Goal: Find specific page/section: Find specific page/section

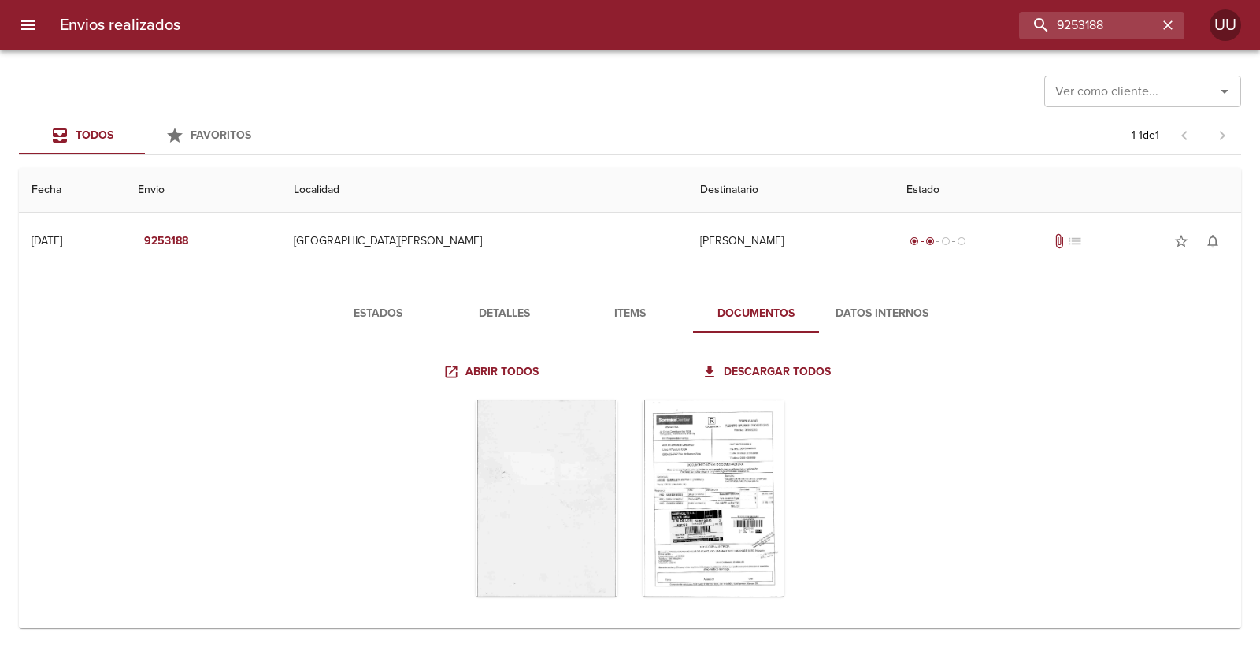
click at [634, 28] on div "9253188" at bounding box center [688, 26] width 991 height 28
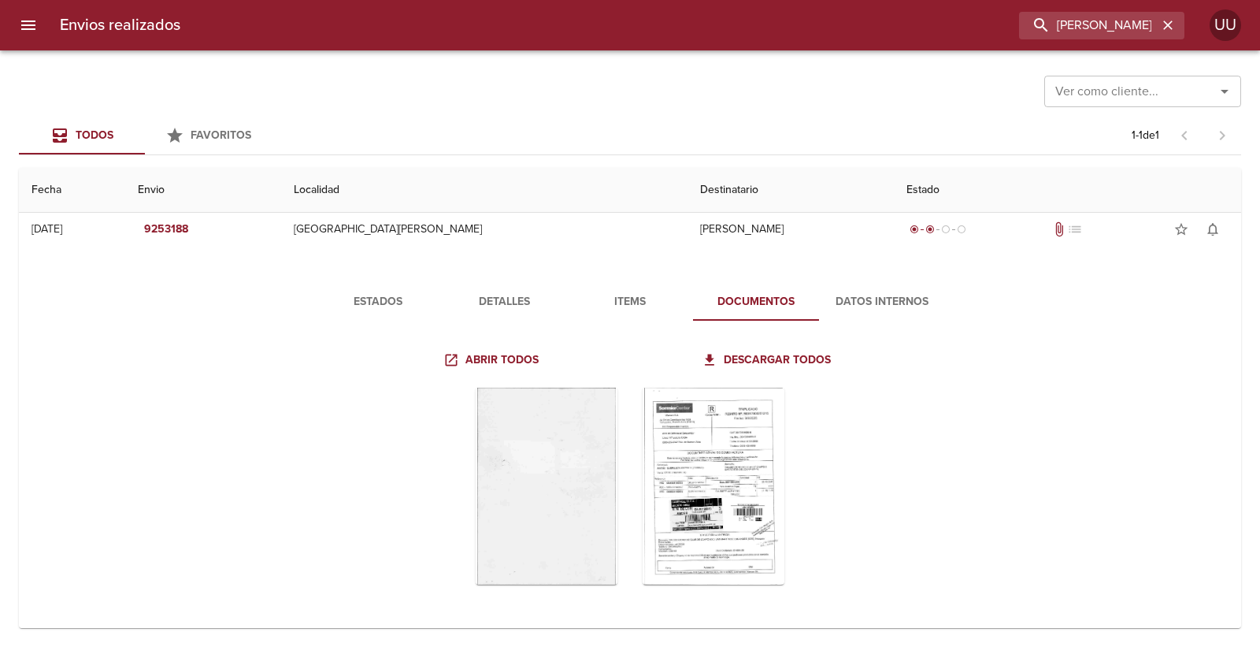
type input "[PERSON_NAME]"
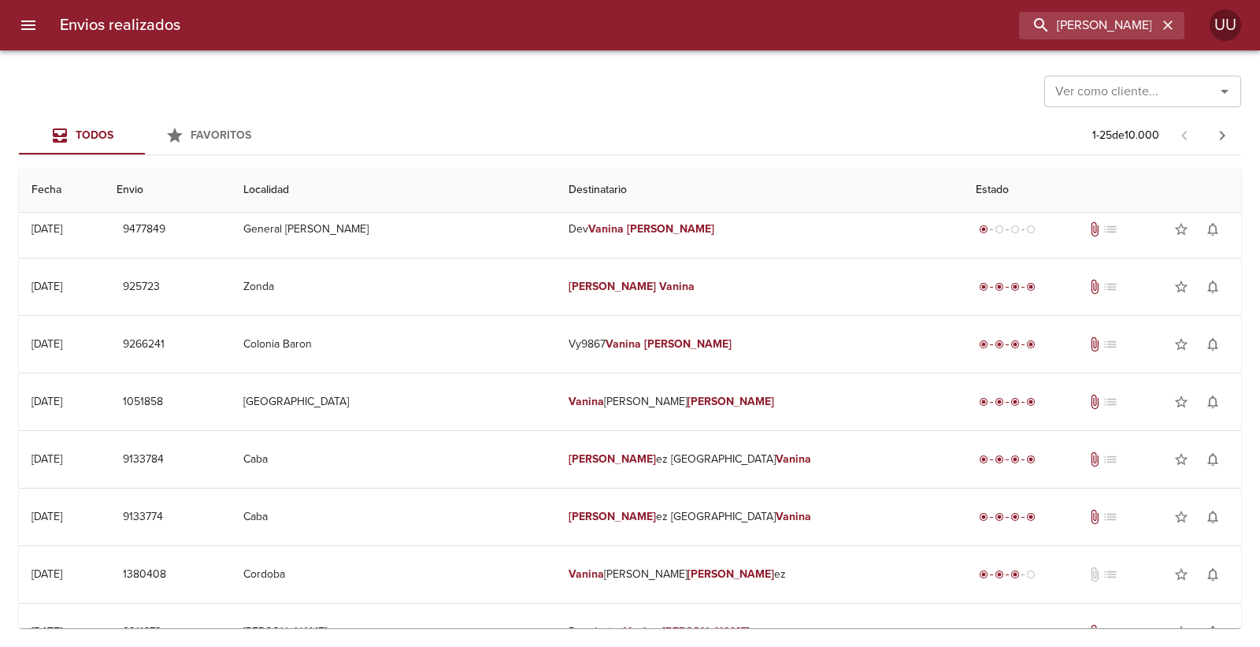
scroll to position [0, 0]
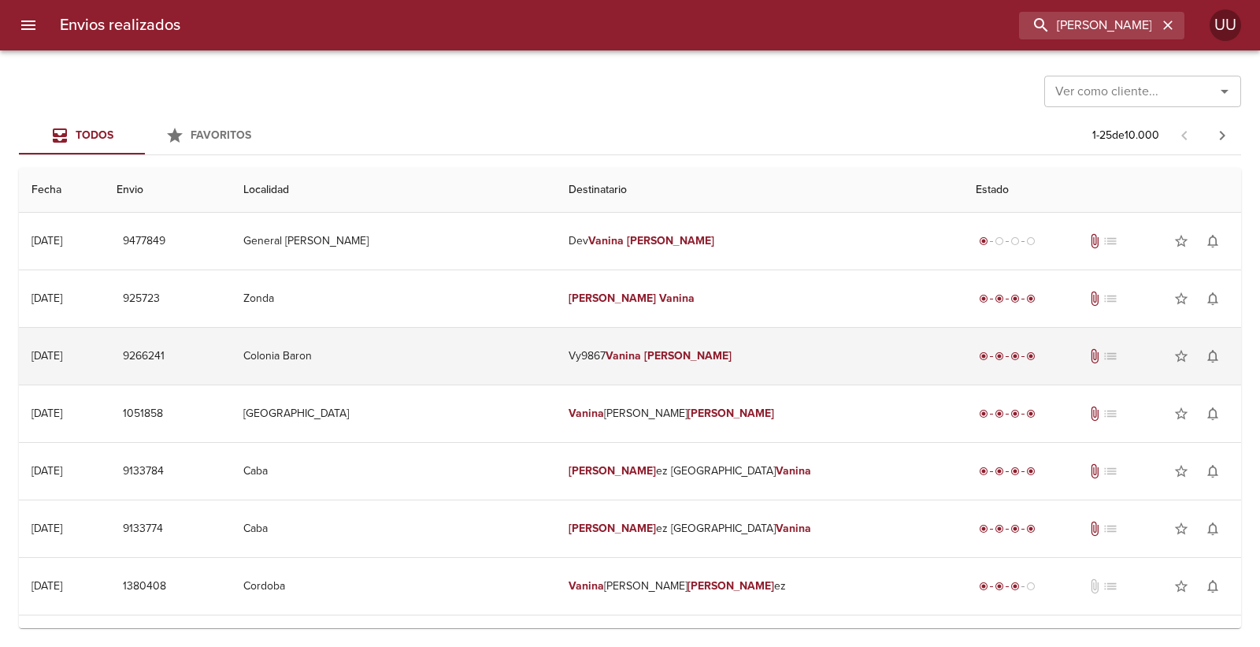
click at [745, 356] on td "Vy9867 [PERSON_NAME]" at bounding box center [760, 356] width 408 height 57
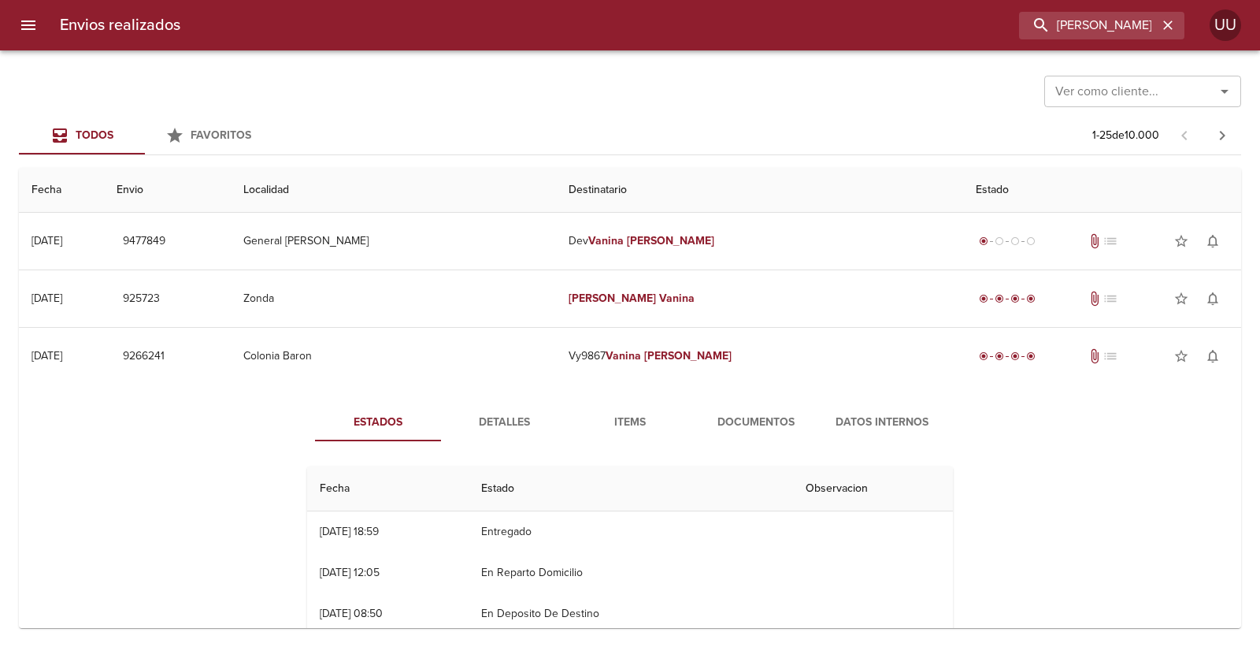
click at [736, 399] on div "Estados Detalles Items Documentos Datos Internos Fecha Estado Observacion 01/07…" at bounding box center [629, 585] width 1197 height 403
click at [741, 413] on span "Documentos" at bounding box center [755, 423] width 107 height 20
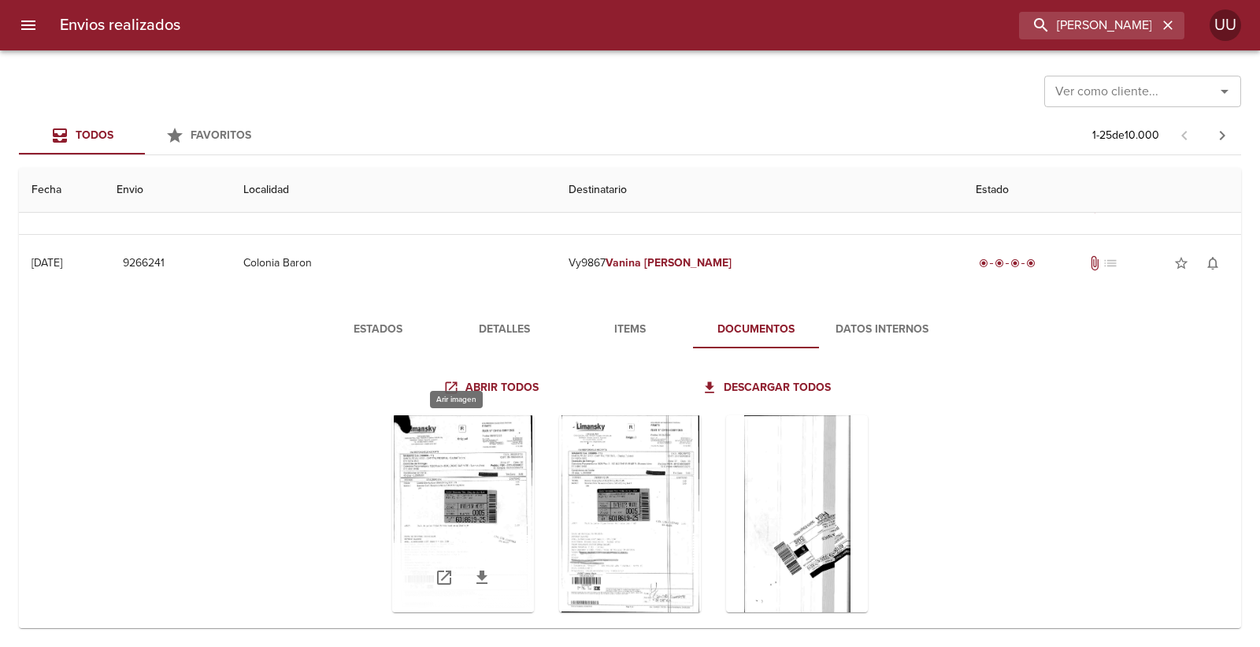
scroll to position [87, 0]
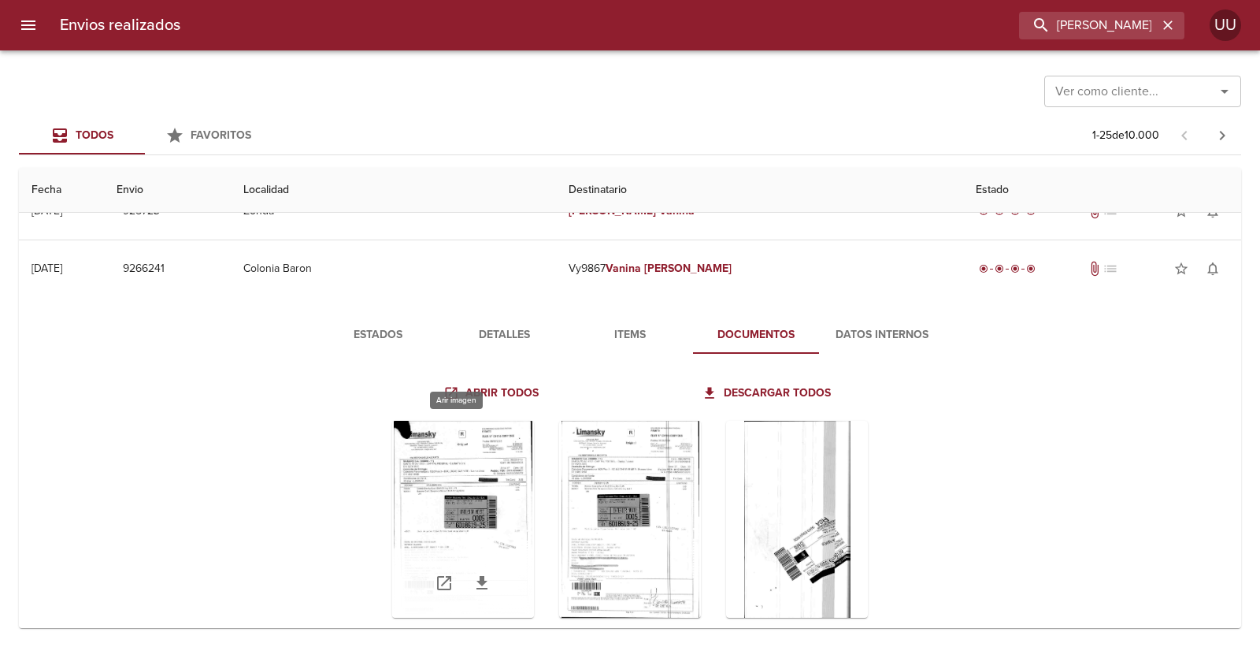
click at [487, 472] on div "Tabla de envíos del cliente" at bounding box center [463, 519] width 142 height 197
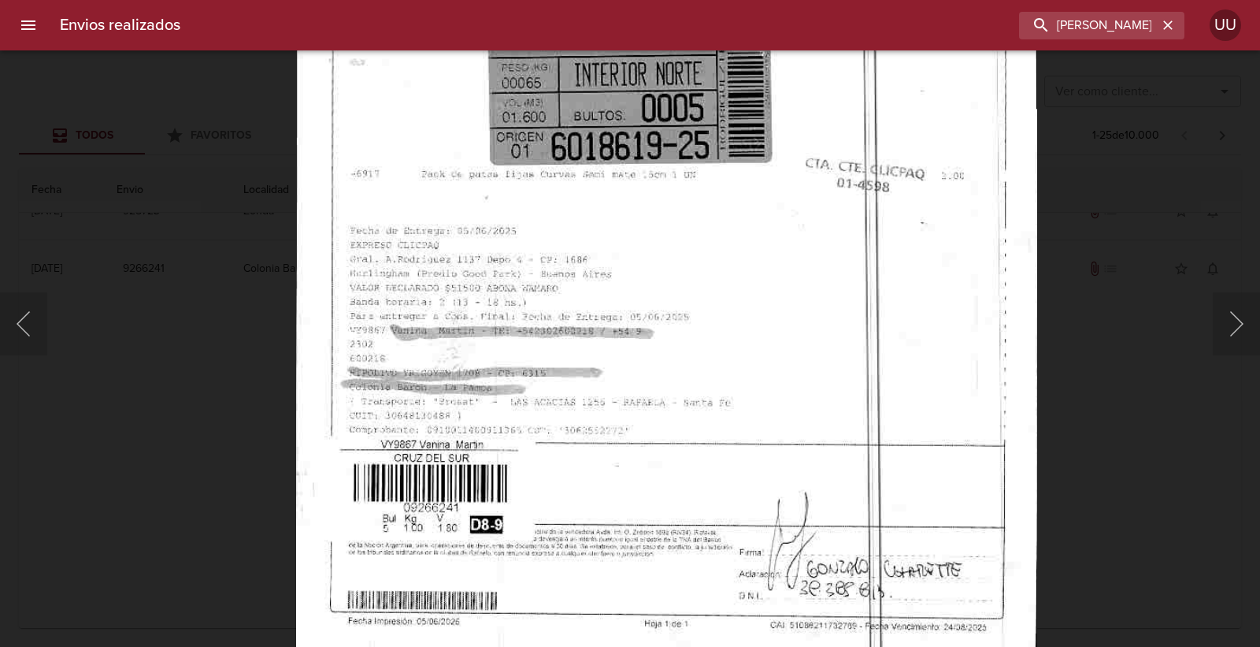
click at [686, 454] on img "Lightbox" at bounding box center [666, 123] width 741 height 1062
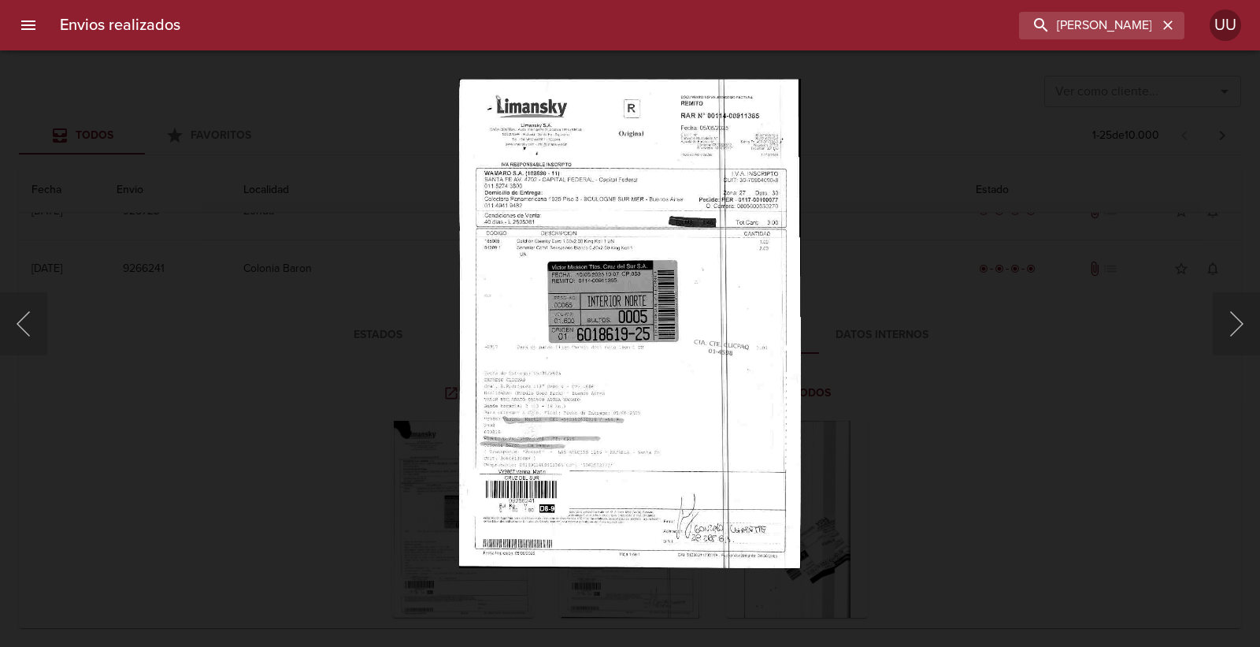
click at [896, 313] on div "Lightbox" at bounding box center [630, 323] width 1260 height 647
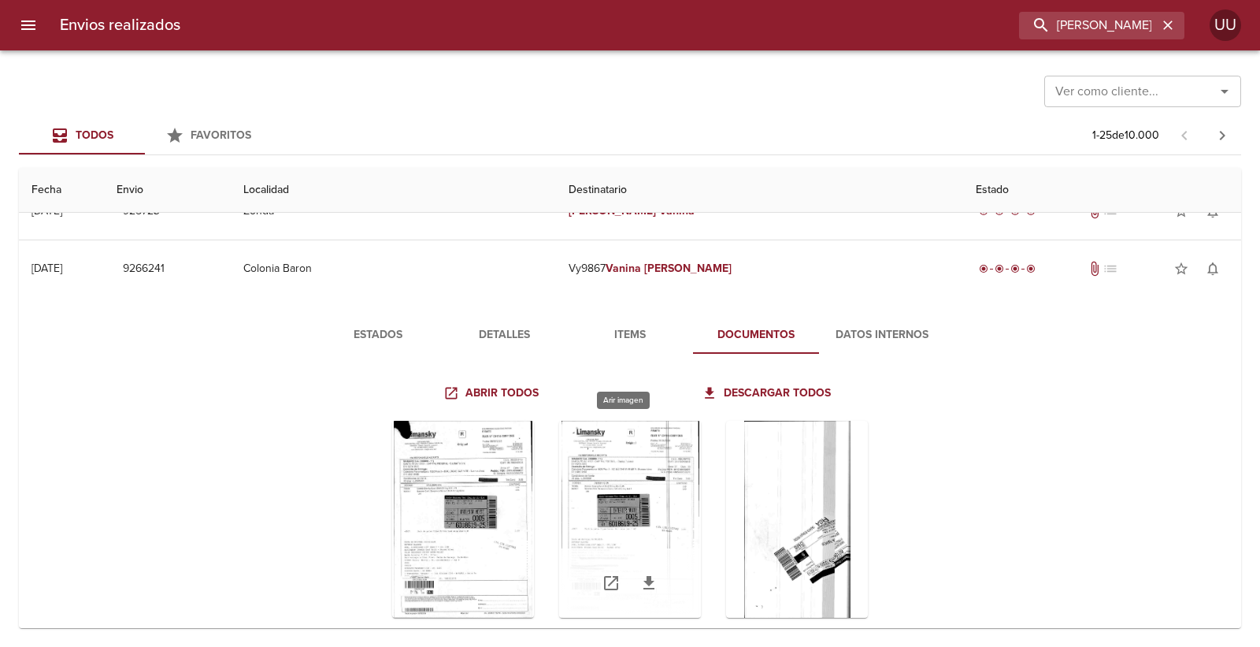
click at [640, 486] on div "Tabla de envíos del cliente" at bounding box center [630, 519] width 142 height 197
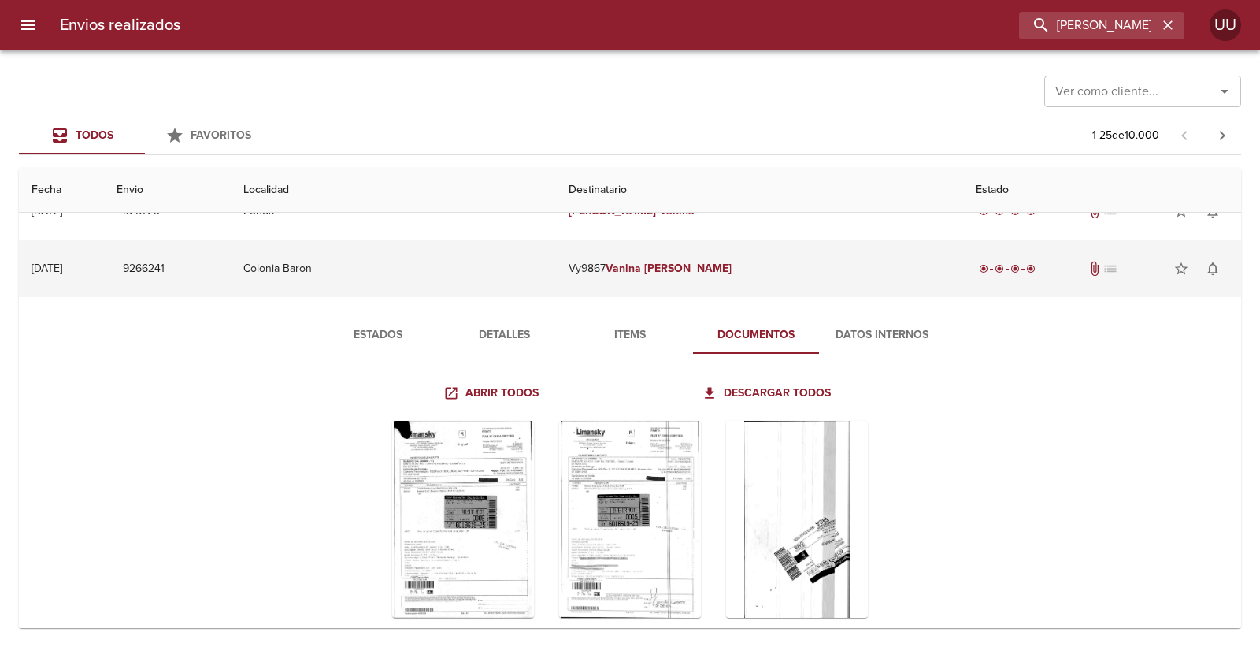
click at [836, 270] on td "Vy9867 [PERSON_NAME]" at bounding box center [760, 268] width 408 height 57
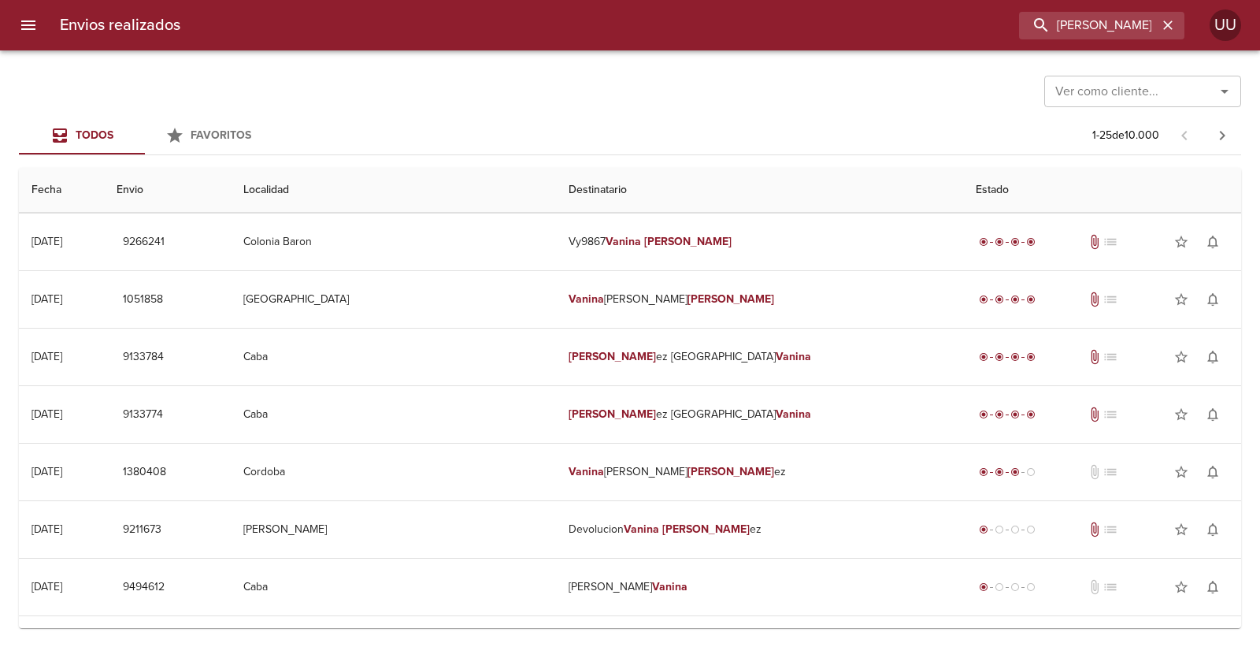
scroll to position [0, 0]
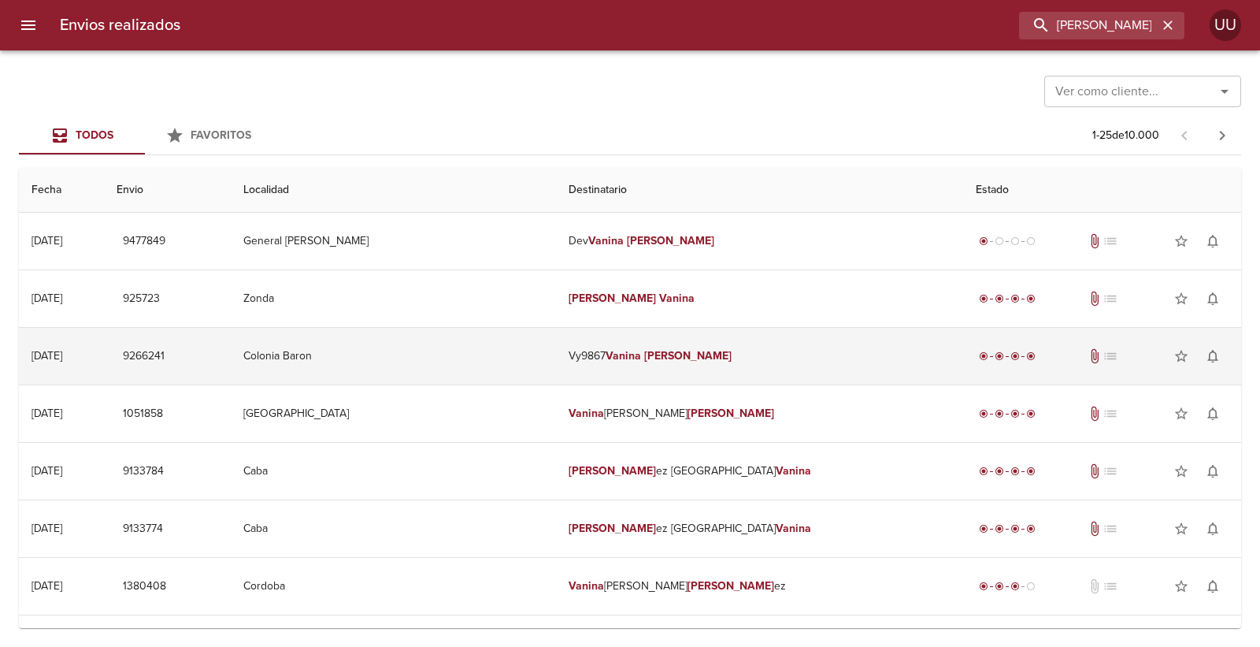
click at [556, 365] on td "Colonia Baron" at bounding box center [393, 356] width 325 height 57
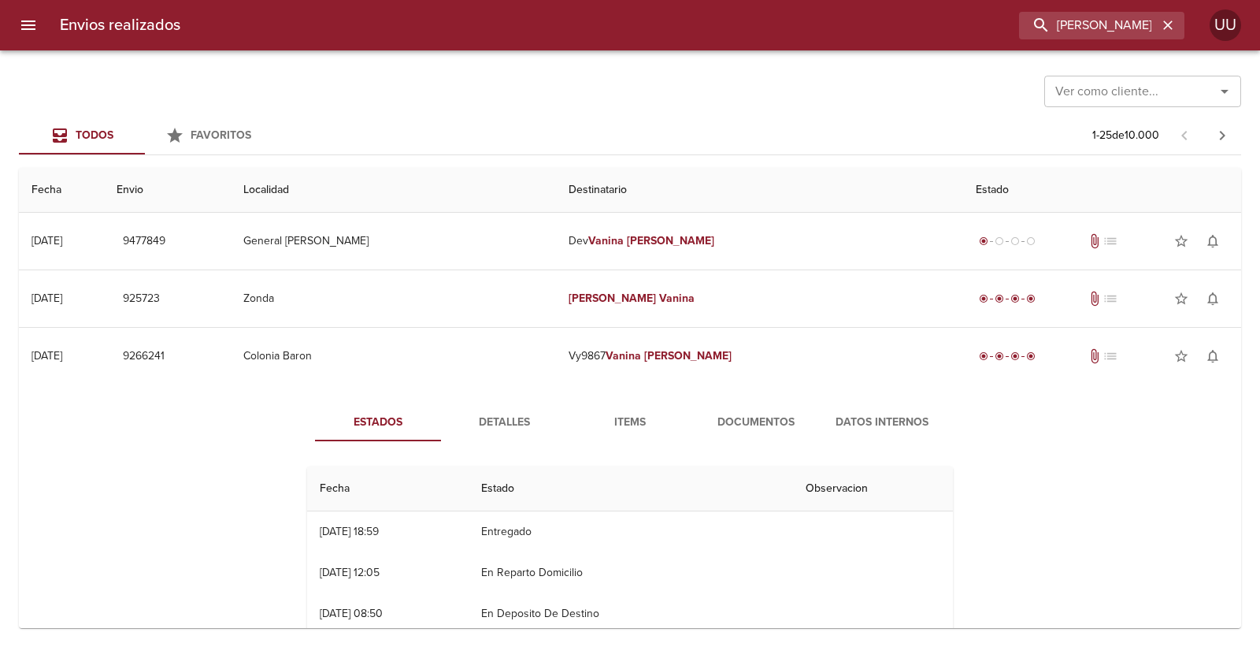
click at [746, 420] on span "Documentos" at bounding box center [755, 423] width 107 height 20
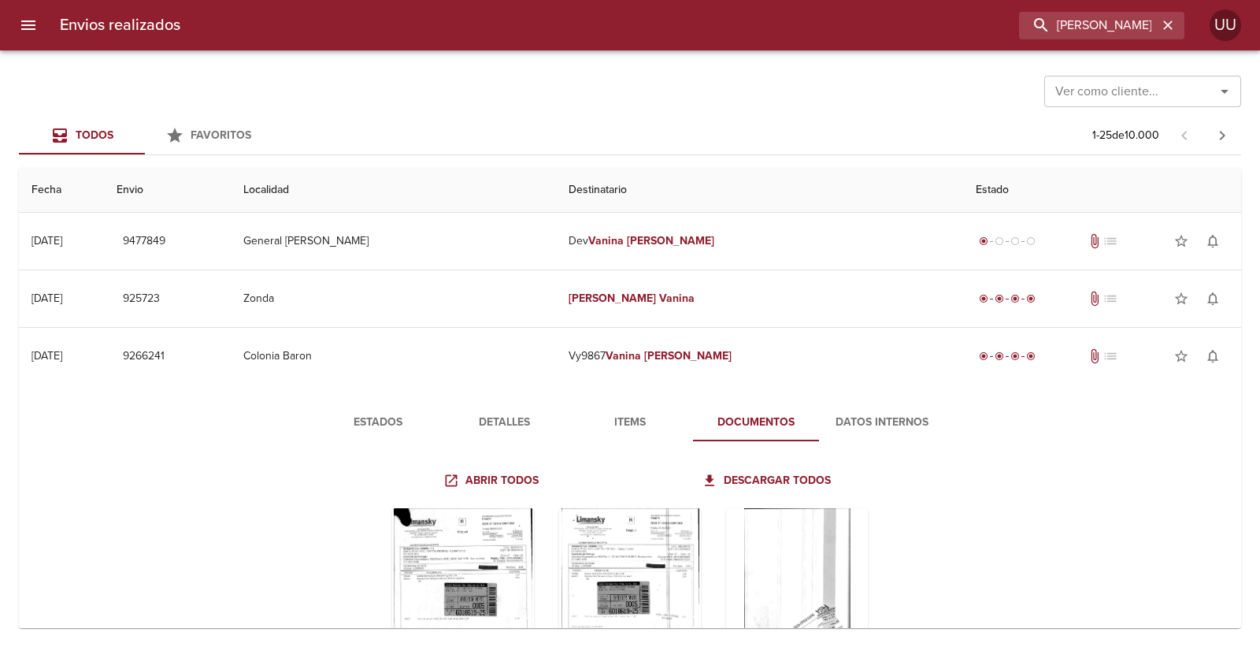
scroll to position [175, 0]
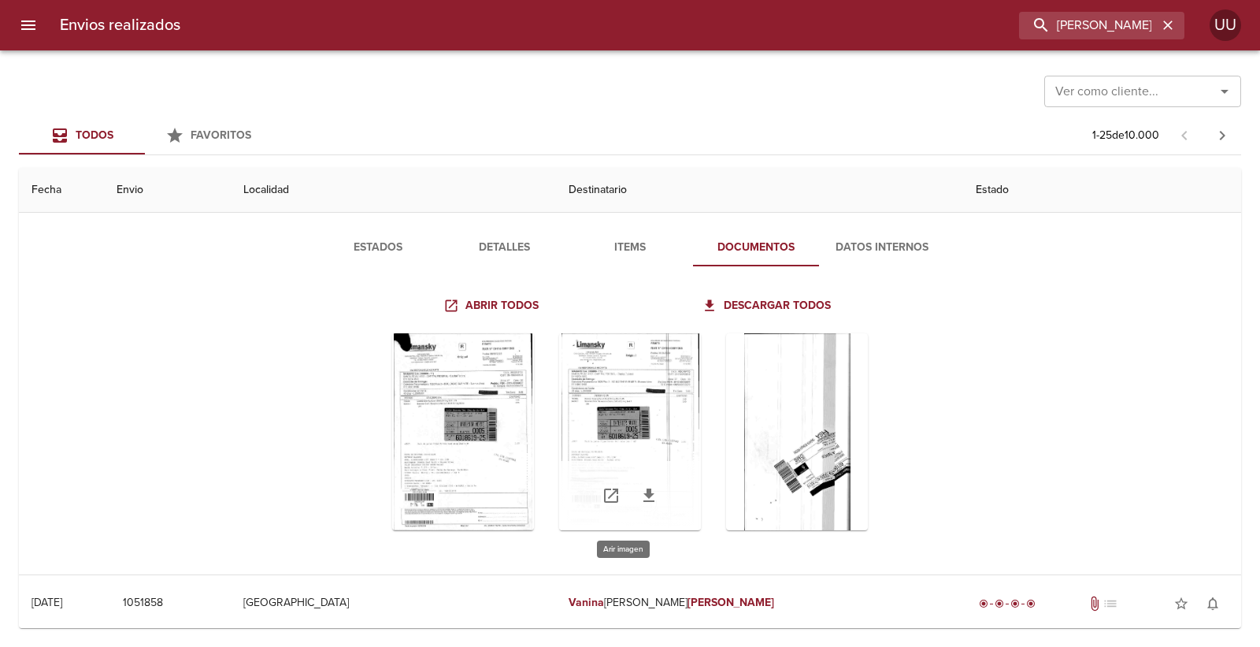
click at [683, 405] on div "Tabla de envíos del cliente" at bounding box center [630, 431] width 142 height 197
